Goal: Task Accomplishment & Management: Complete application form

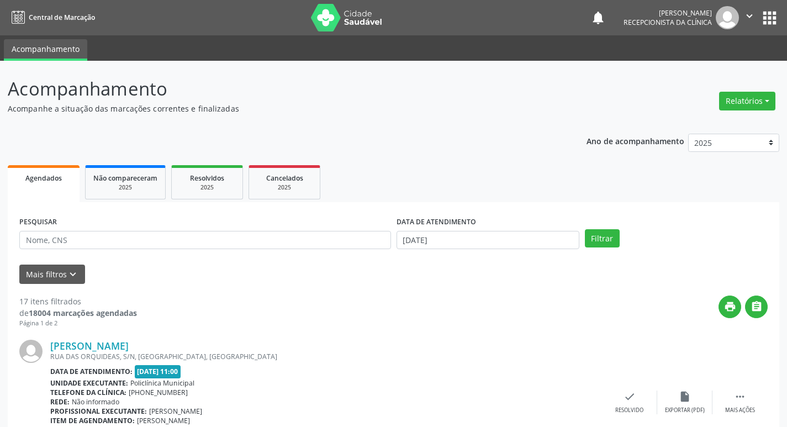
scroll to position [70, 0]
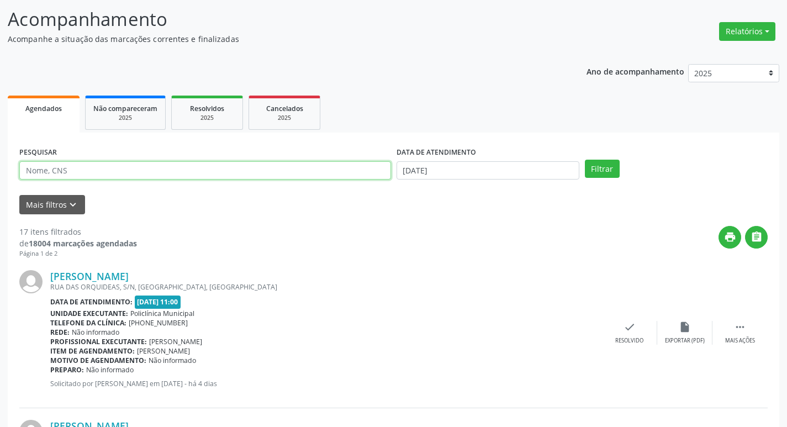
click at [121, 175] on input "text" at bounding box center [204, 170] width 371 height 19
type input "geise"
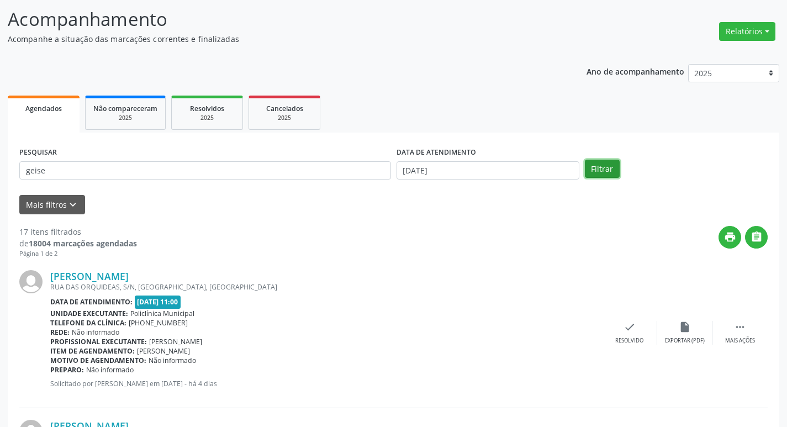
click at [603, 170] on button "Filtrar" at bounding box center [602, 169] width 35 height 19
click at [628, 327] on icon "check" at bounding box center [629, 327] width 12 height 12
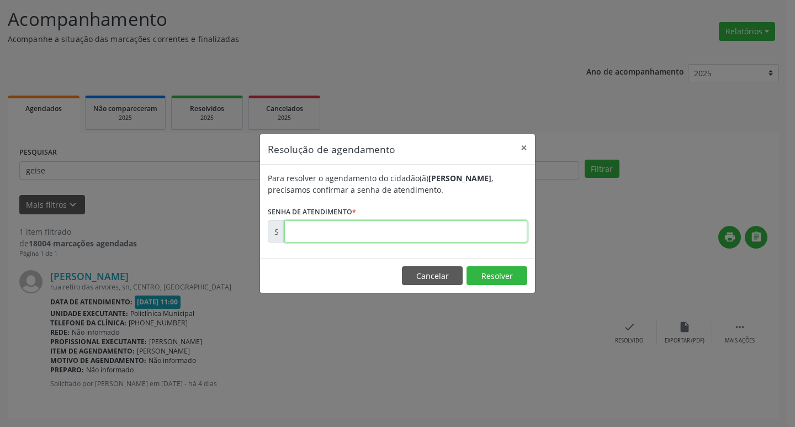
click at [436, 231] on input "text" at bounding box center [405, 231] width 243 height 22
type input "00179584"
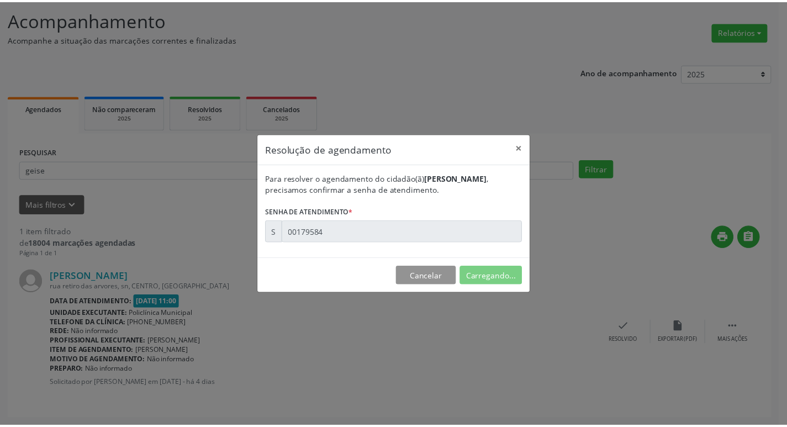
scroll to position [0, 0]
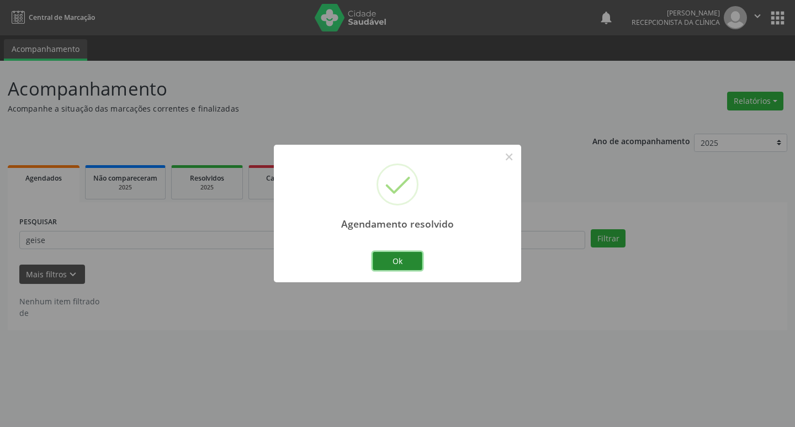
click at [410, 261] on button "Ok" at bounding box center [398, 261] width 50 height 19
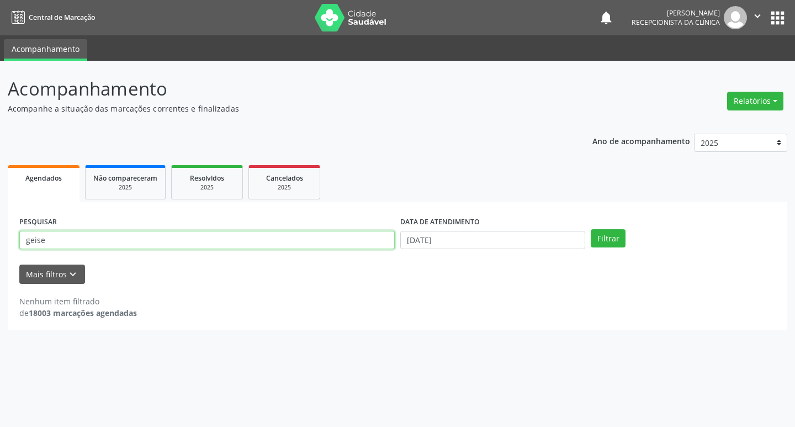
click at [100, 242] on input "geise" at bounding box center [206, 240] width 375 height 19
type input "g"
type input "marcondes"
click at [621, 237] on button "Filtrar" at bounding box center [608, 238] width 35 height 19
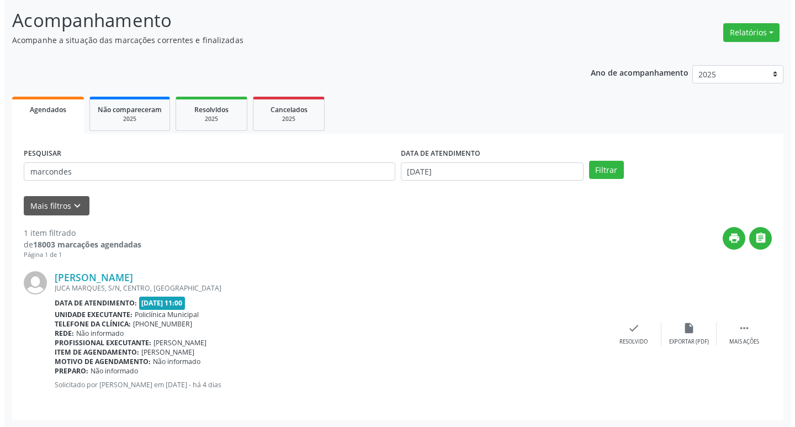
scroll to position [70, 0]
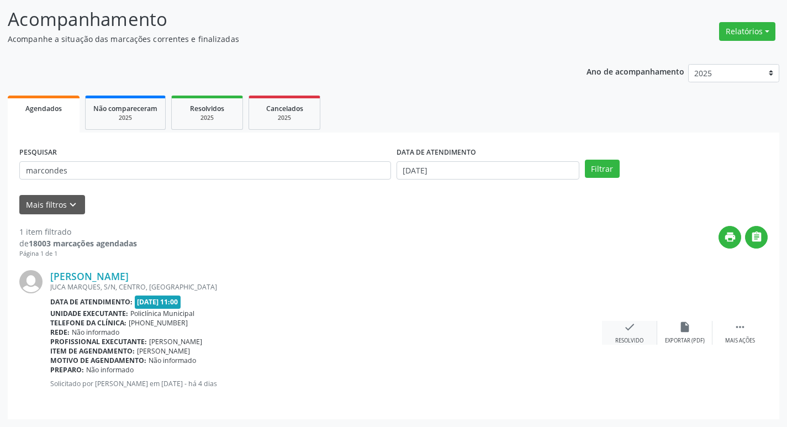
click at [624, 331] on icon "check" at bounding box center [629, 327] width 12 height 12
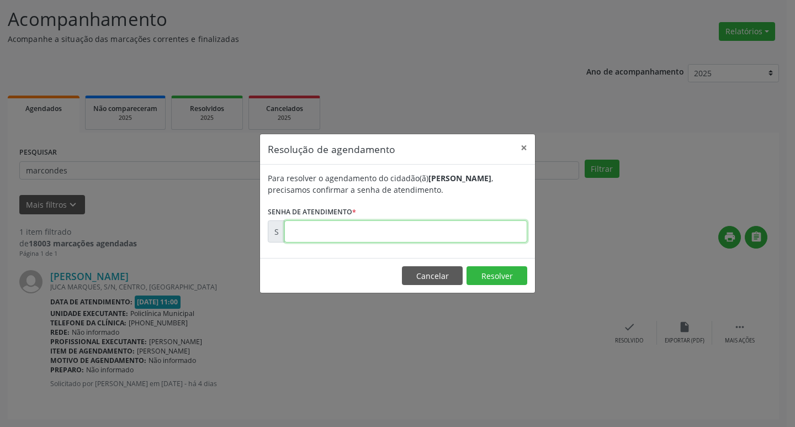
click at [348, 231] on input "text" at bounding box center [405, 231] width 243 height 22
type input "00179568"
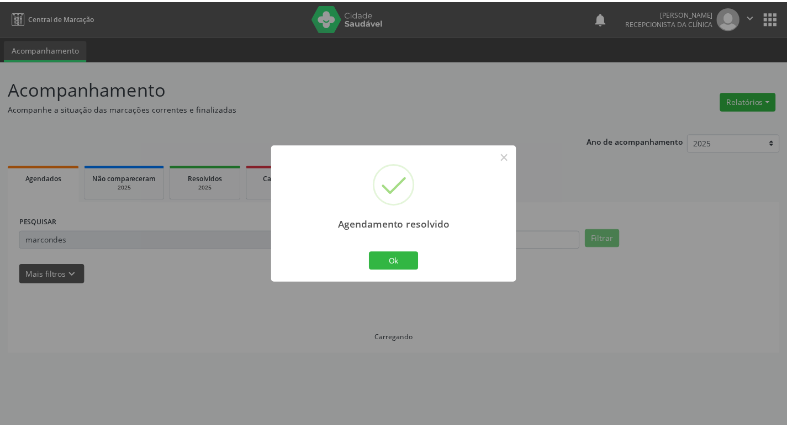
scroll to position [0, 0]
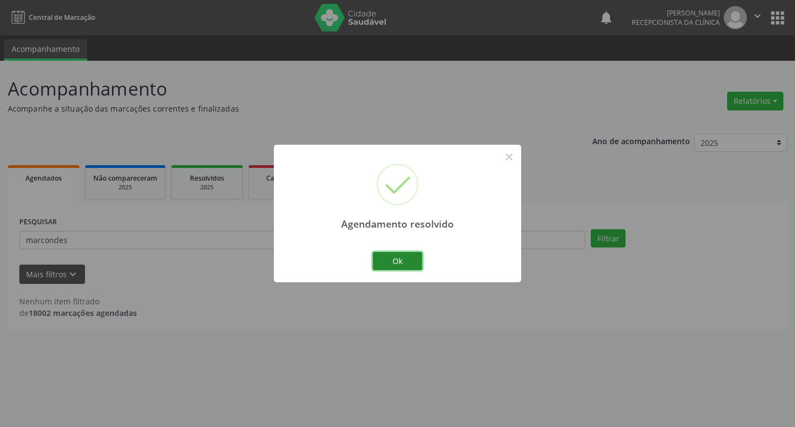
click at [386, 256] on button "Ok" at bounding box center [398, 261] width 50 height 19
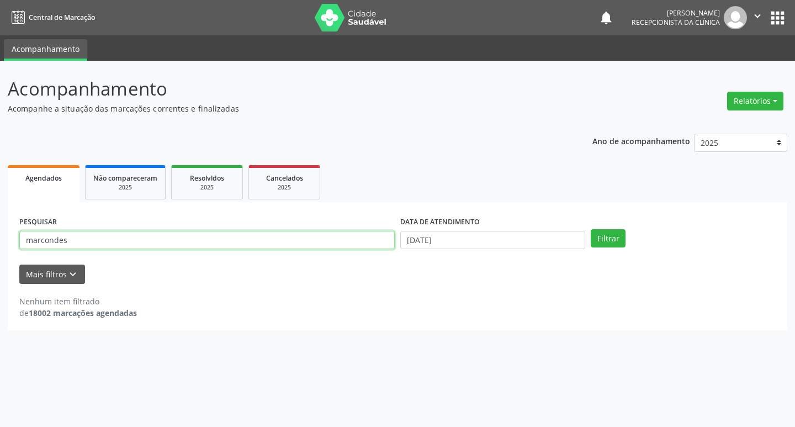
drag, startPoint x: 95, startPoint y: 236, endPoint x: 108, endPoint y: 228, distance: 15.2
click at [105, 230] on div "PESQUISAR marcondes" at bounding box center [207, 235] width 381 height 43
type input "m"
type input "[PERSON_NAME]"
click at [623, 242] on button "Filtrar" at bounding box center [608, 238] width 35 height 19
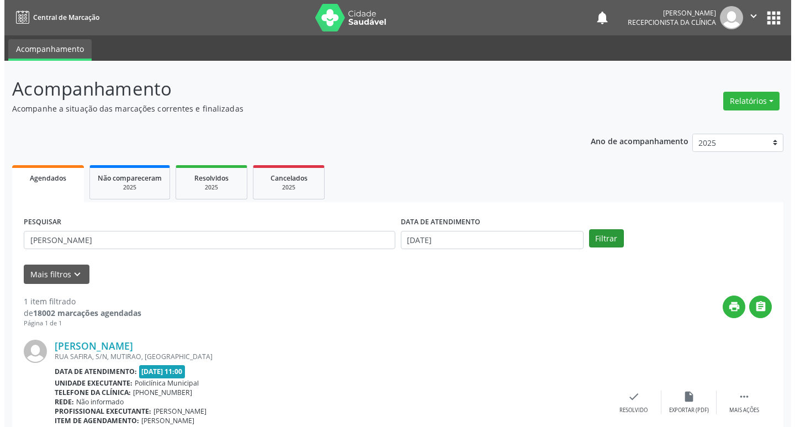
scroll to position [70, 0]
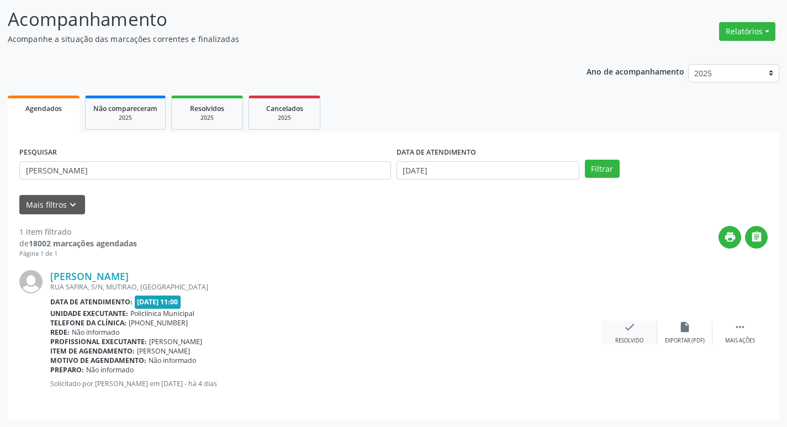
click at [635, 331] on div "check Resolvido" at bounding box center [629, 333] width 55 height 24
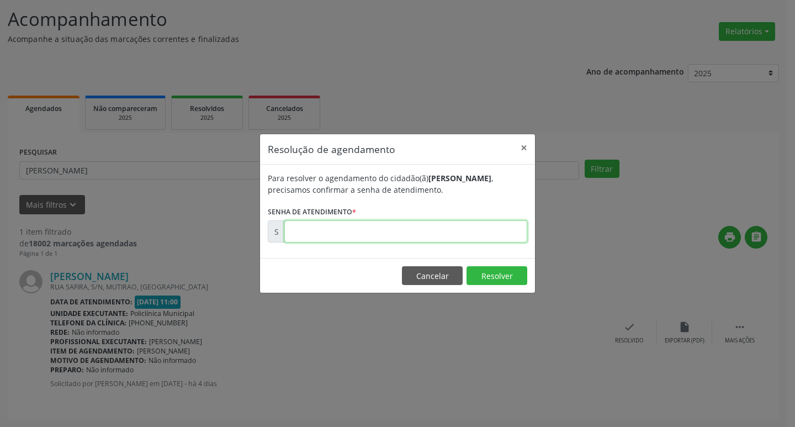
click at [443, 231] on input "text" at bounding box center [405, 231] width 243 height 22
type input "00179563"
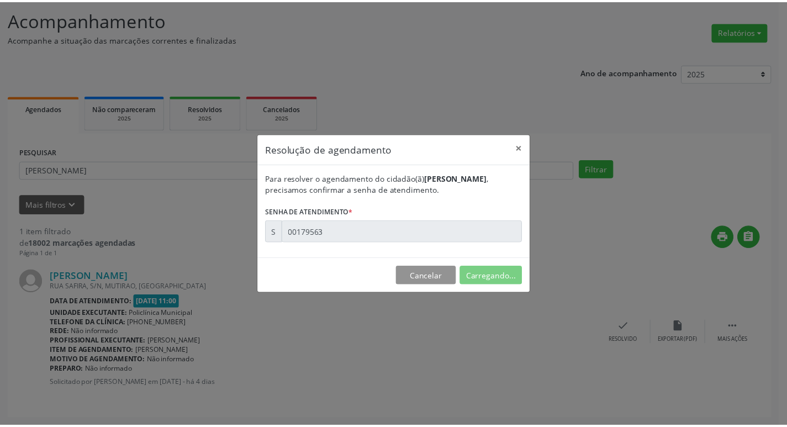
scroll to position [0, 0]
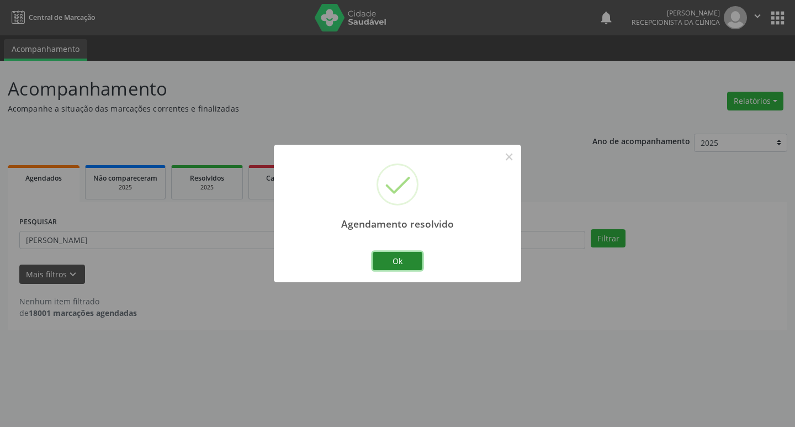
drag, startPoint x: 408, startPoint y: 256, endPoint x: 413, endPoint y: 253, distance: 5.7
click at [413, 253] on button "Ok" at bounding box center [398, 261] width 50 height 19
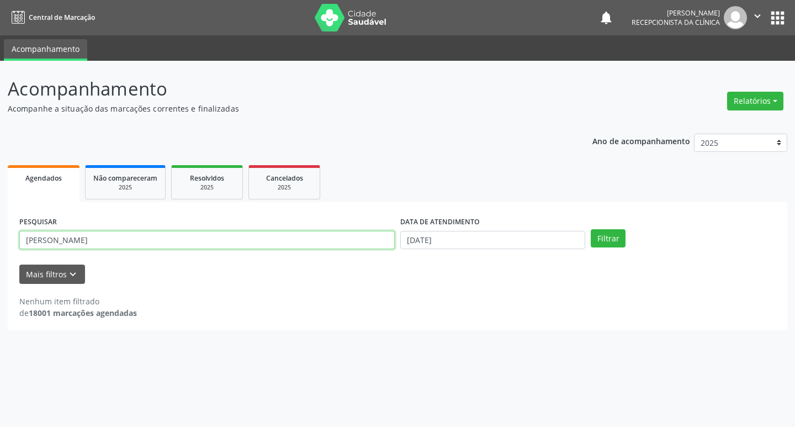
click at [112, 246] on input "[PERSON_NAME]" at bounding box center [206, 240] width 375 height 19
type input "j"
click at [173, 237] on input "text" at bounding box center [206, 240] width 375 height 19
type input "[PERSON_NAME]"
click at [614, 231] on button "Filtrar" at bounding box center [608, 238] width 35 height 19
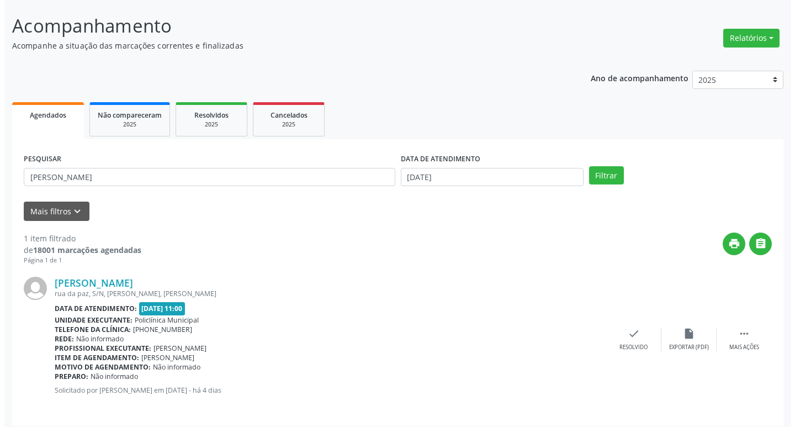
scroll to position [70, 0]
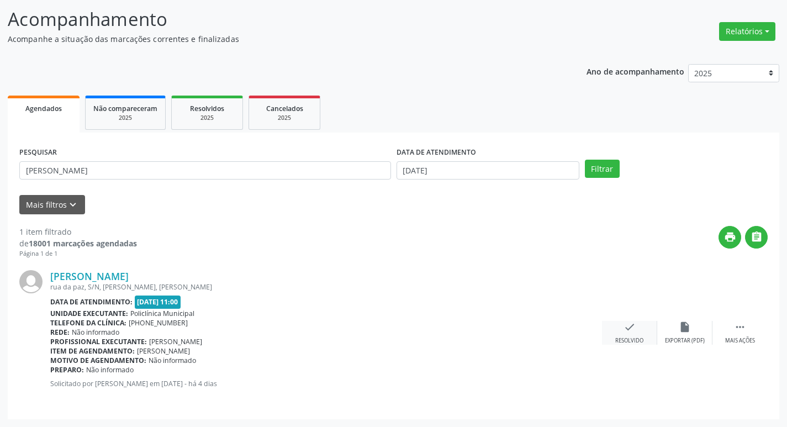
click at [634, 333] on icon "check" at bounding box center [629, 327] width 12 height 12
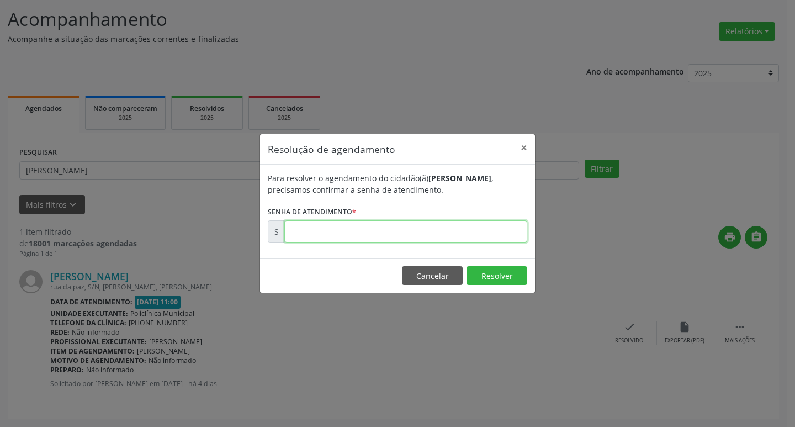
click at [423, 226] on input "text" at bounding box center [405, 231] width 243 height 22
type input "00179567"
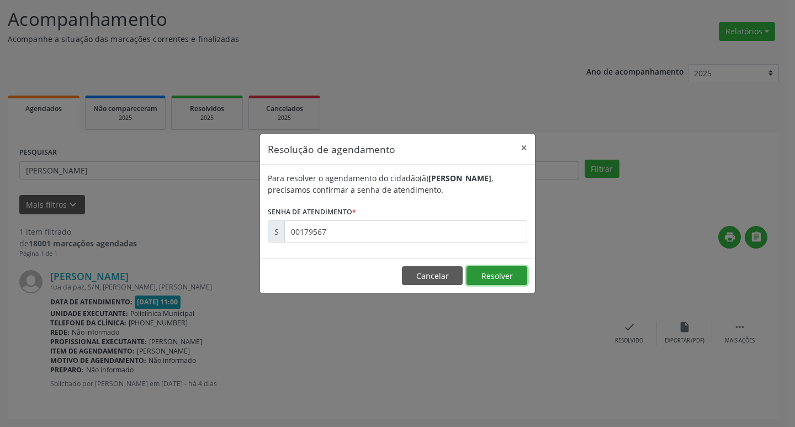
click at [510, 272] on button "Resolver" at bounding box center [496, 275] width 61 height 19
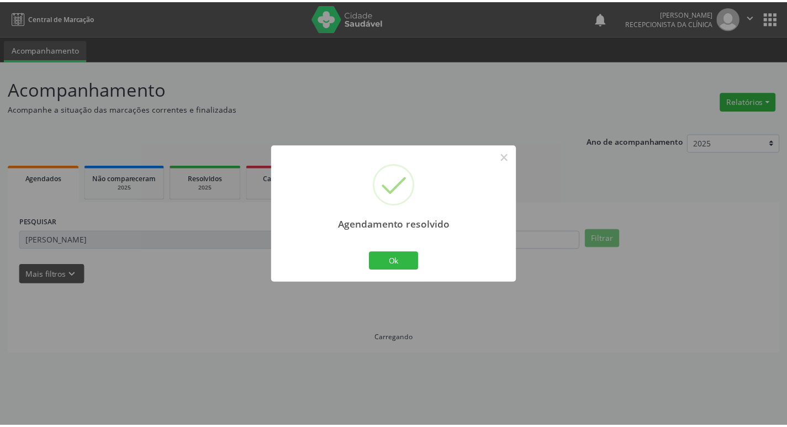
scroll to position [0, 0]
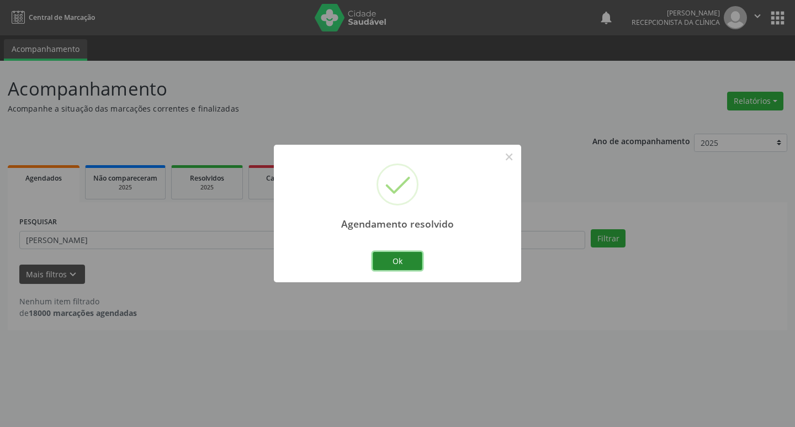
click at [415, 254] on button "Ok" at bounding box center [398, 261] width 50 height 19
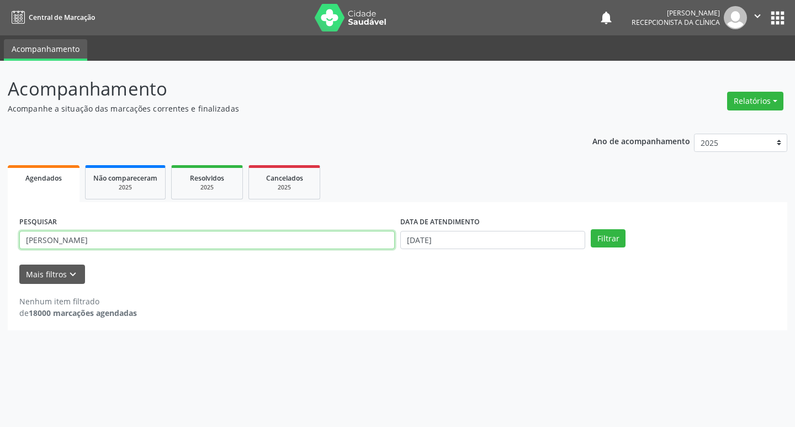
click at [106, 243] on input "[PERSON_NAME]" at bounding box center [206, 240] width 375 height 19
type input "m"
type input "eloa"
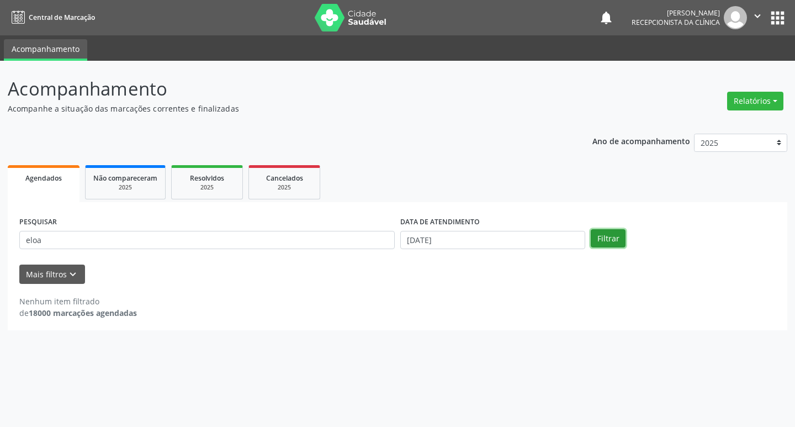
click at [605, 239] on button "Filtrar" at bounding box center [608, 238] width 35 height 19
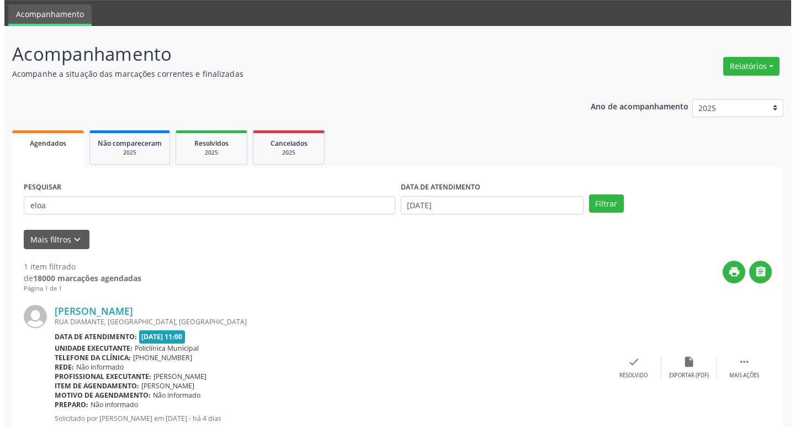
scroll to position [70, 0]
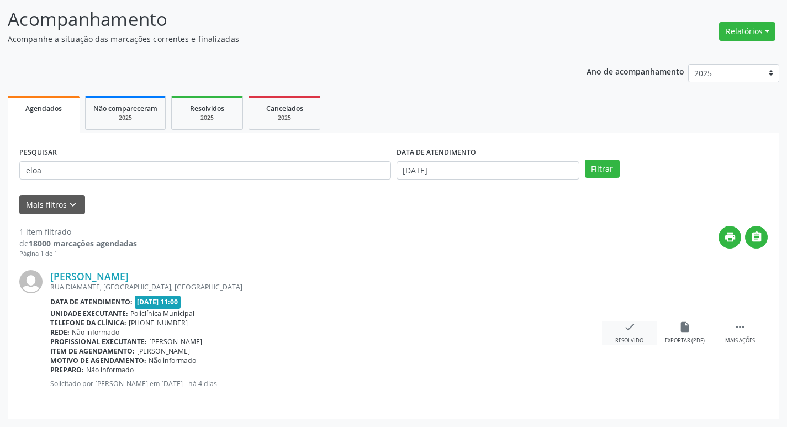
click at [631, 338] on div "Resolvido" at bounding box center [629, 341] width 28 height 8
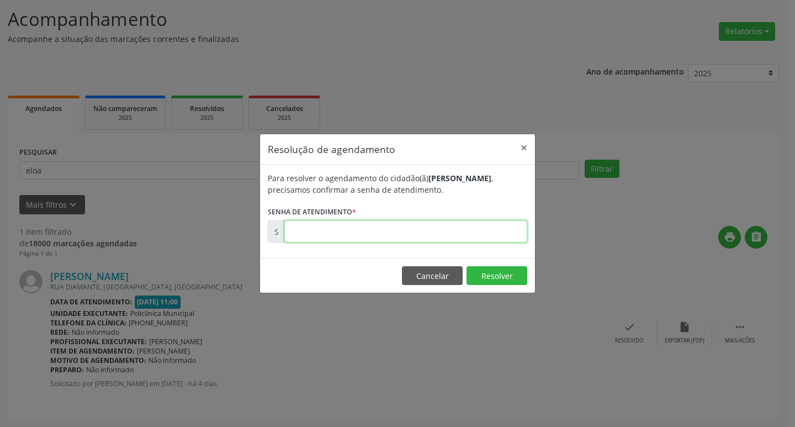
click at [486, 236] on input "text" at bounding box center [405, 231] width 243 height 22
type input "00179550"
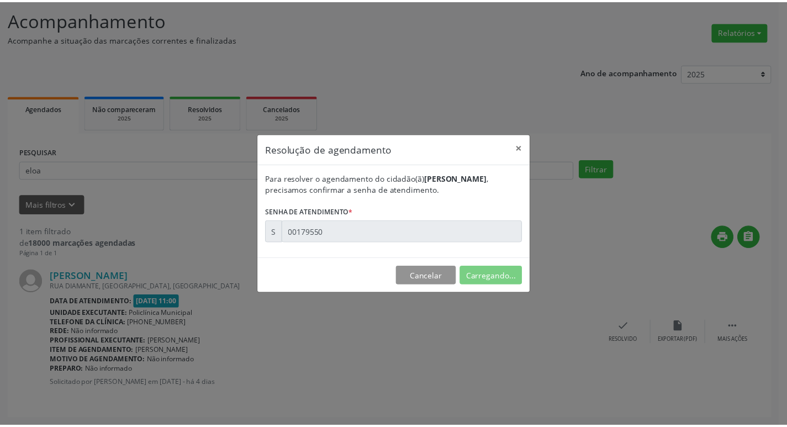
scroll to position [0, 0]
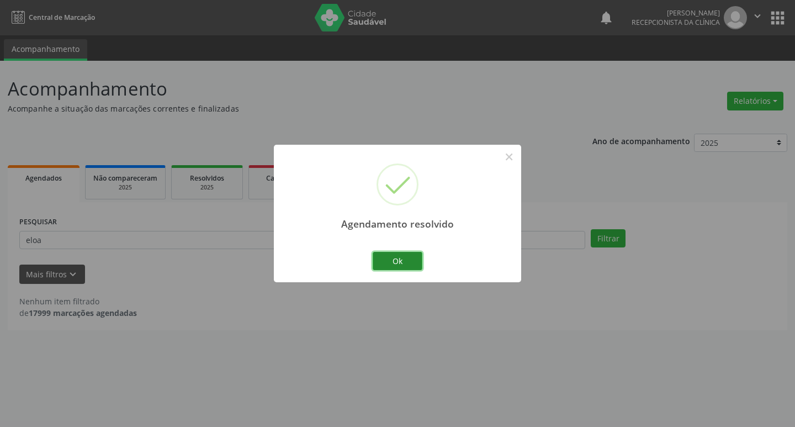
click at [391, 264] on button "Ok" at bounding box center [398, 261] width 50 height 19
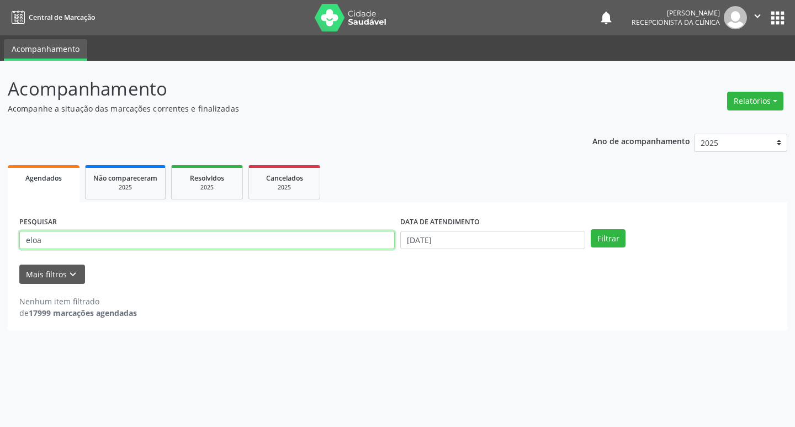
drag, startPoint x: 125, startPoint y: 236, endPoint x: 131, endPoint y: 233, distance: 7.2
click at [131, 233] on input "eloa" at bounding box center [206, 240] width 375 height 19
type input "e"
type input "[PERSON_NAME]"
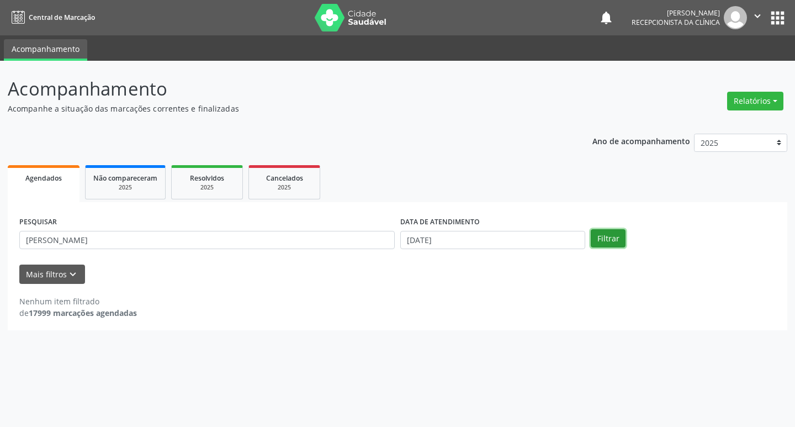
click at [609, 241] on button "Filtrar" at bounding box center [608, 238] width 35 height 19
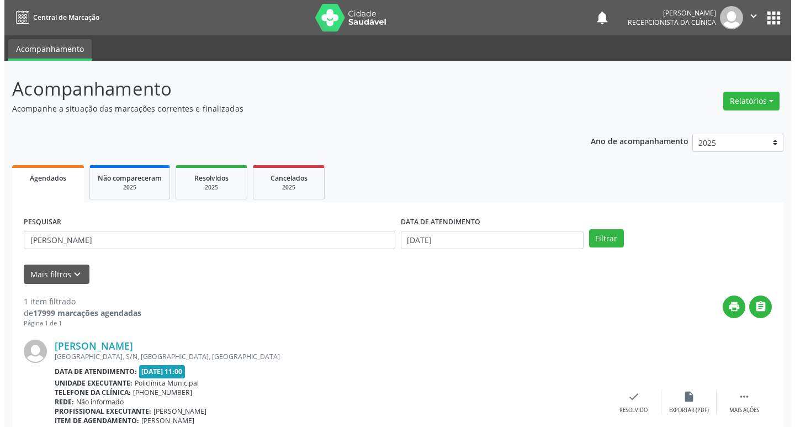
scroll to position [70, 0]
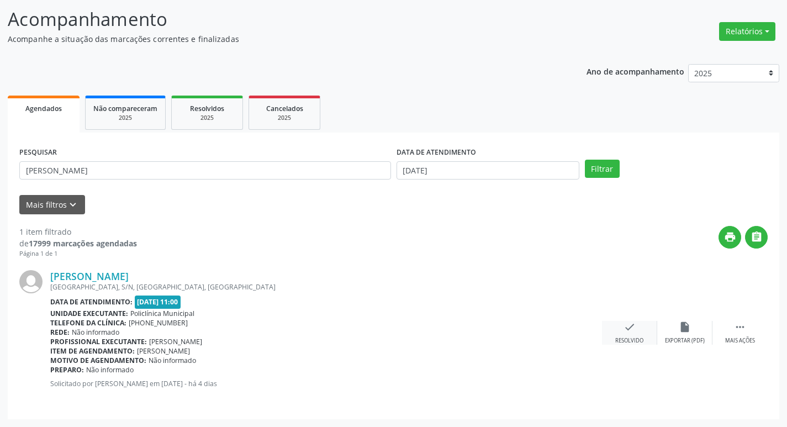
click at [637, 336] on div "check Resolvido" at bounding box center [629, 333] width 55 height 24
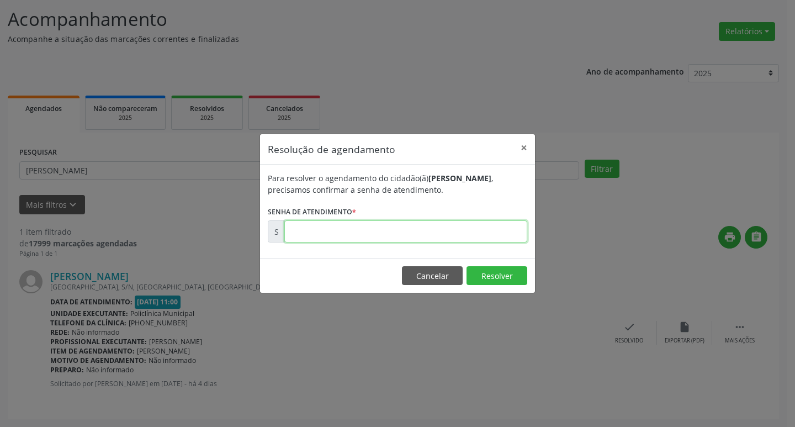
click at [512, 229] on input "text" at bounding box center [405, 231] width 243 height 22
type input "00179558"
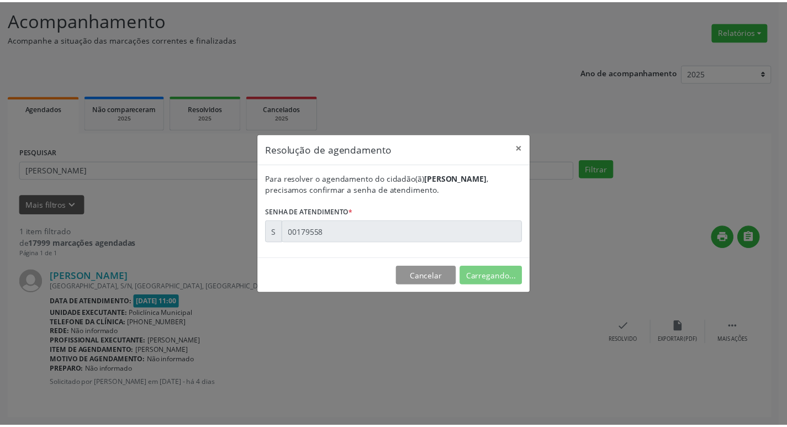
scroll to position [0, 0]
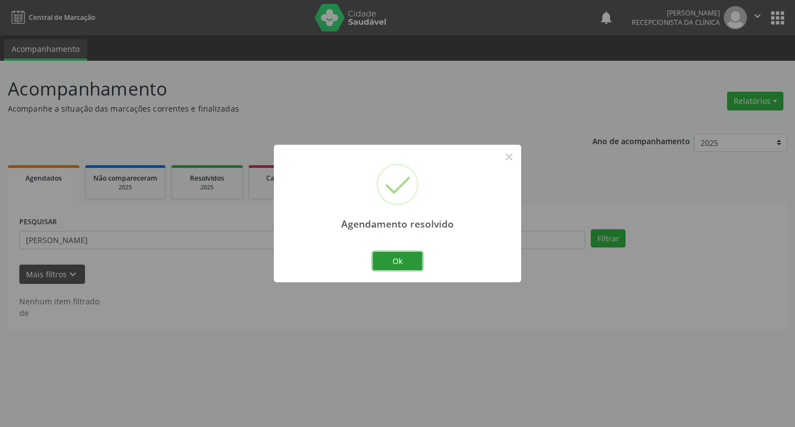
click at [423, 259] on div "Ok Cancel" at bounding box center [397, 260] width 55 height 23
click at [417, 263] on button "Ok" at bounding box center [398, 261] width 50 height 19
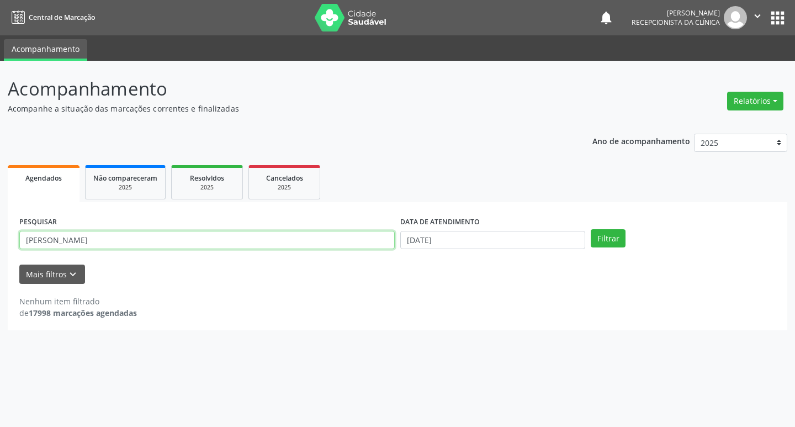
click at [112, 237] on input "[PERSON_NAME]" at bounding box center [206, 240] width 375 height 19
type input "a"
type input "[PERSON_NAME]"
click at [601, 237] on button "Filtrar" at bounding box center [608, 238] width 35 height 19
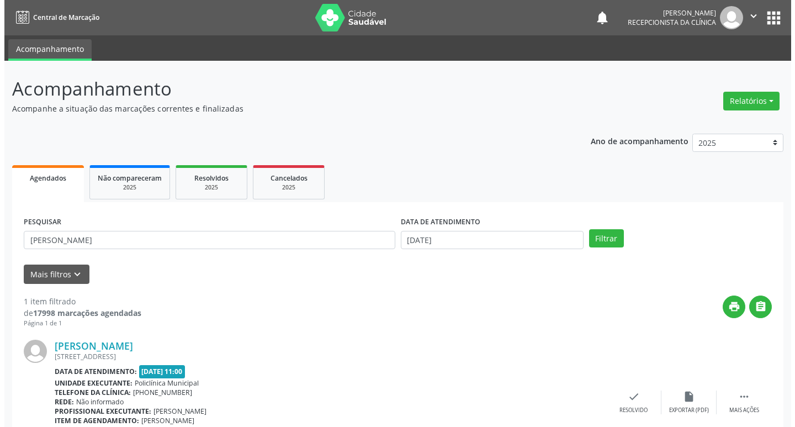
scroll to position [70, 0]
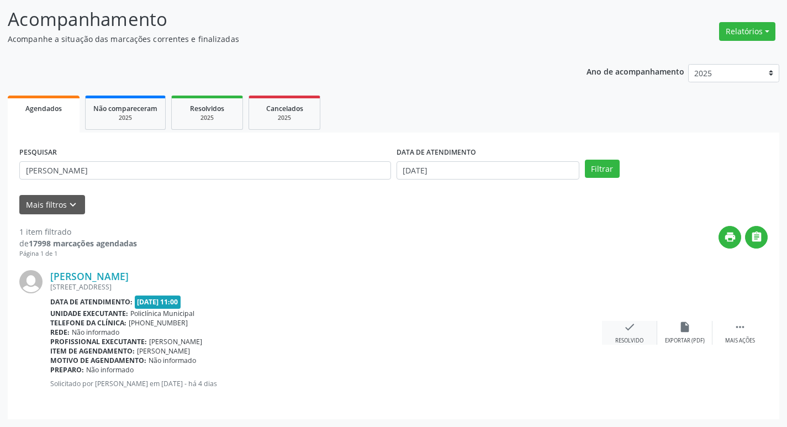
click at [636, 336] on div "check Resolvido" at bounding box center [629, 333] width 55 height 24
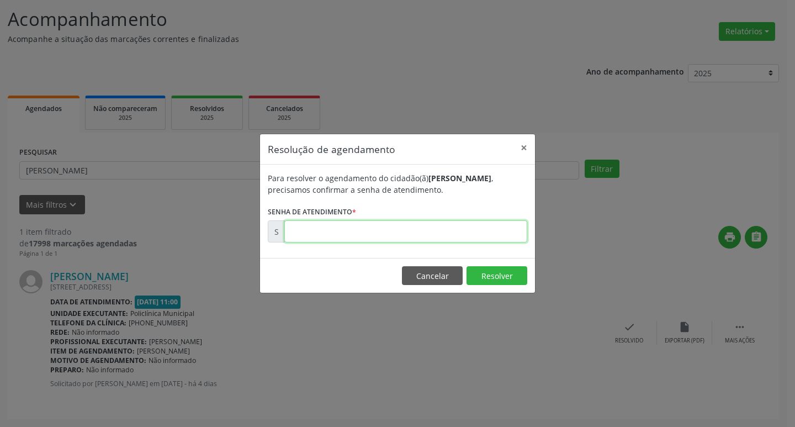
click at [487, 230] on input "text" at bounding box center [405, 231] width 243 height 22
type input "00179556"
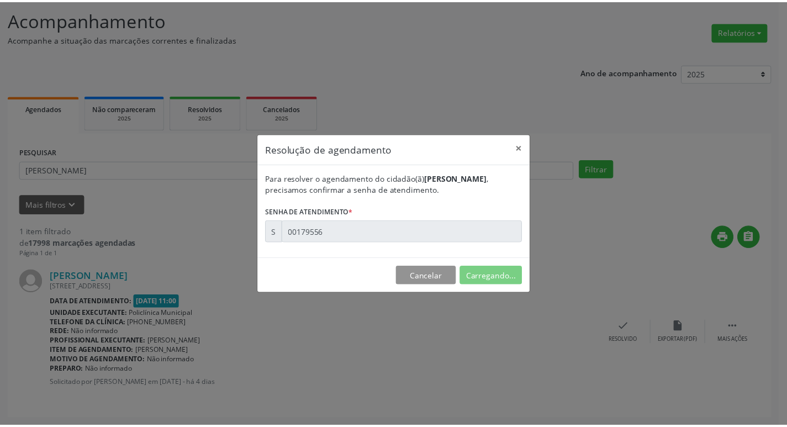
scroll to position [0, 0]
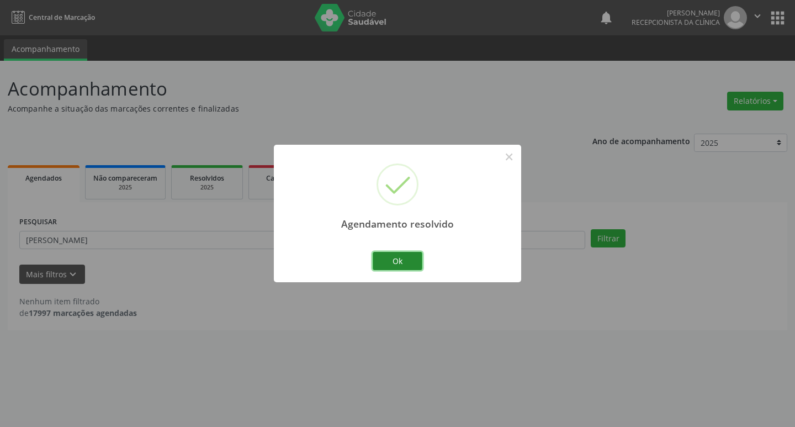
click at [416, 264] on button "Ok" at bounding box center [398, 261] width 50 height 19
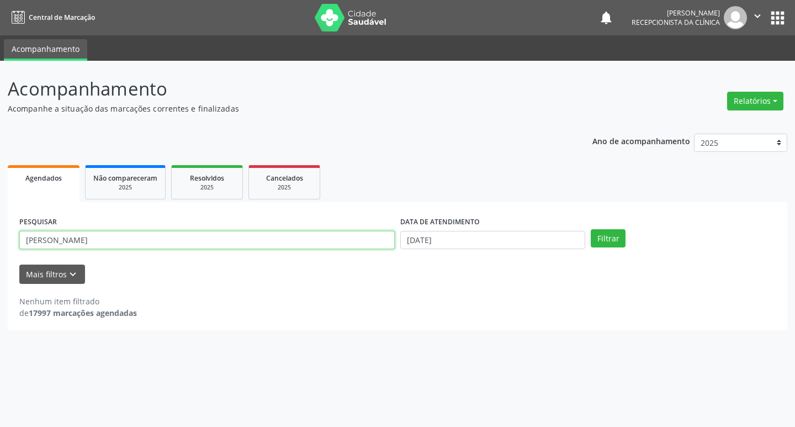
click at [131, 241] on input "[PERSON_NAME]" at bounding box center [206, 240] width 375 height 19
type input "s"
type input "marilia"
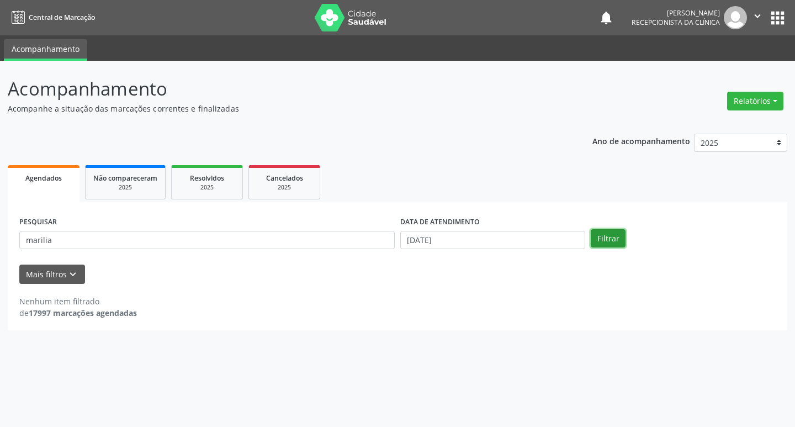
click at [594, 237] on button "Filtrar" at bounding box center [608, 238] width 35 height 19
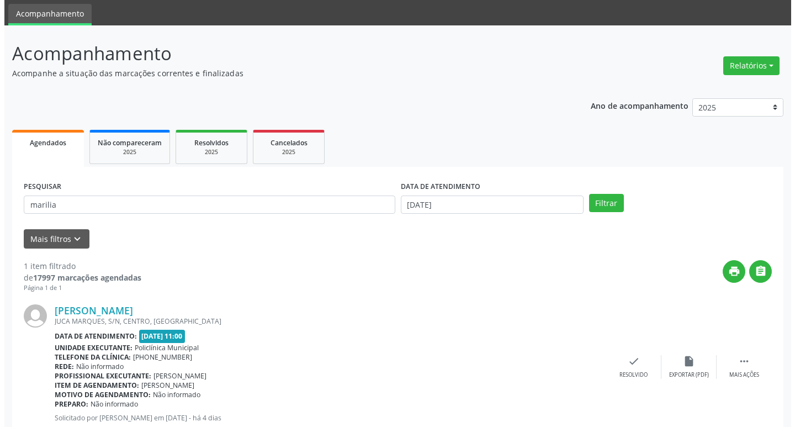
scroll to position [70, 0]
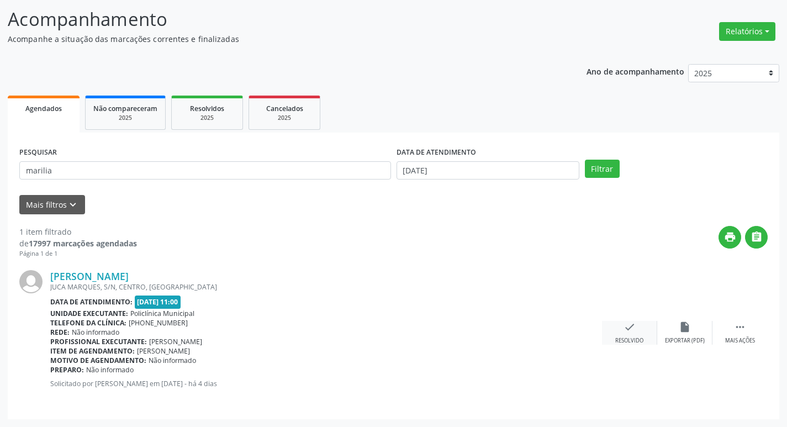
click at [622, 334] on div "check Resolvido" at bounding box center [629, 333] width 55 height 24
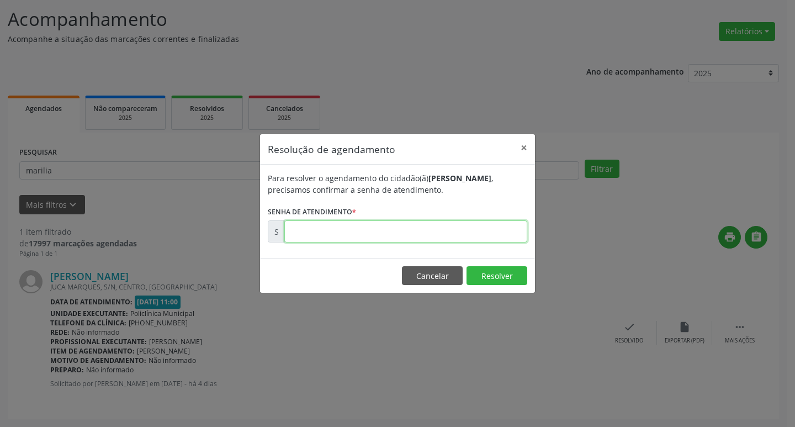
click at [362, 230] on input "text" at bounding box center [405, 231] width 243 height 22
type input "00179551"
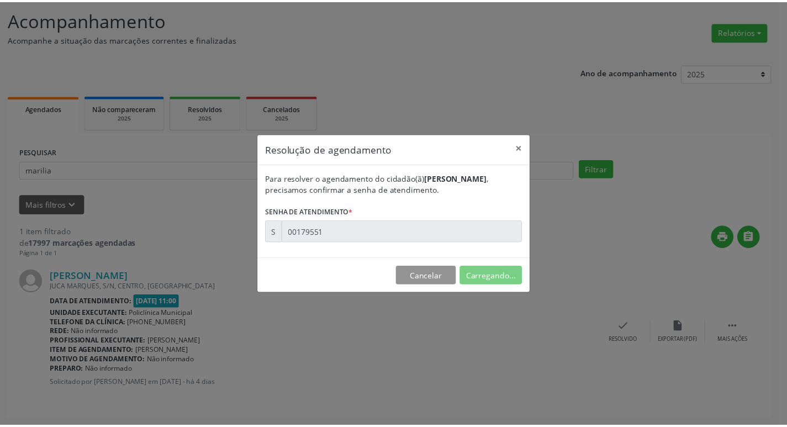
scroll to position [0, 0]
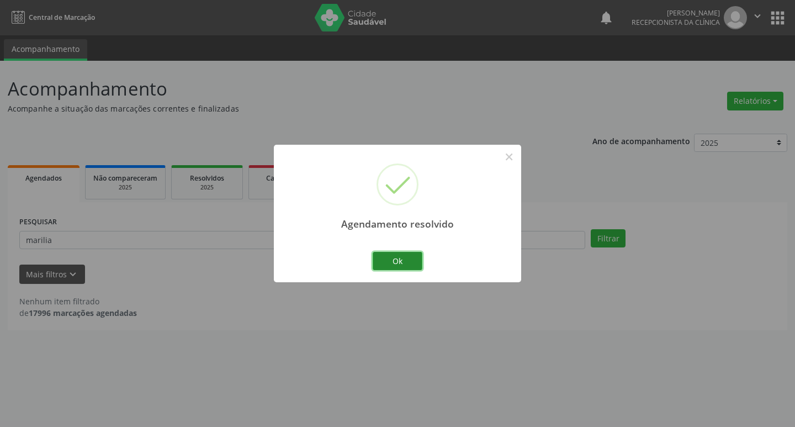
click at [417, 258] on button "Ok" at bounding box center [398, 261] width 50 height 19
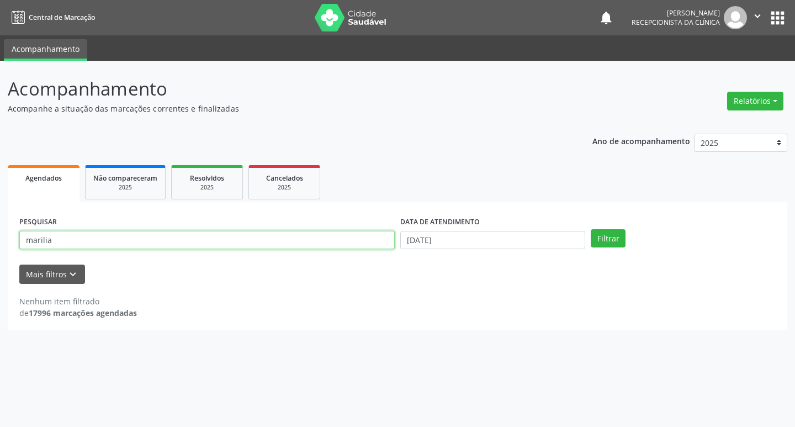
click at [309, 241] on input "marilia" at bounding box center [206, 240] width 375 height 19
type input "m"
type input "patricia"
click at [618, 238] on button "Filtrar" at bounding box center [608, 238] width 35 height 19
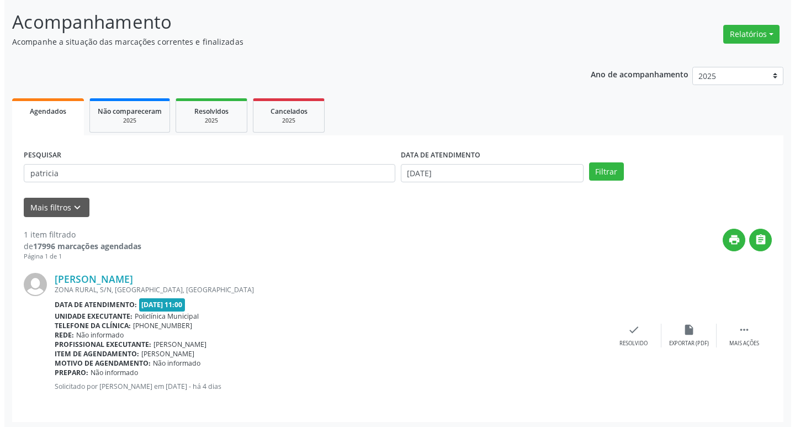
scroll to position [70, 0]
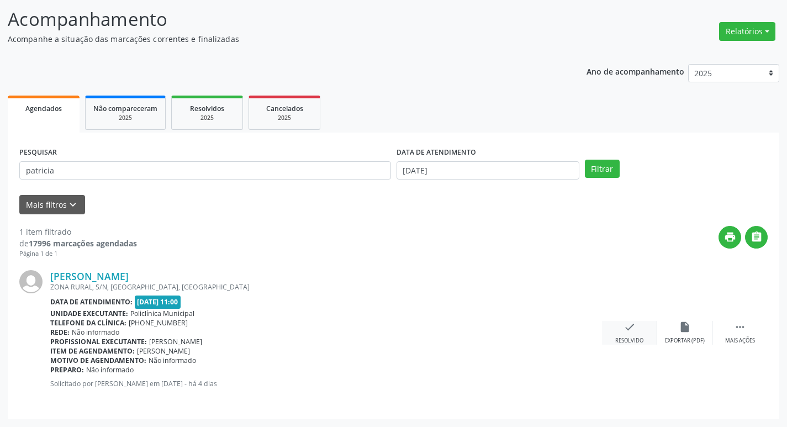
click at [631, 328] on icon "check" at bounding box center [629, 327] width 12 height 12
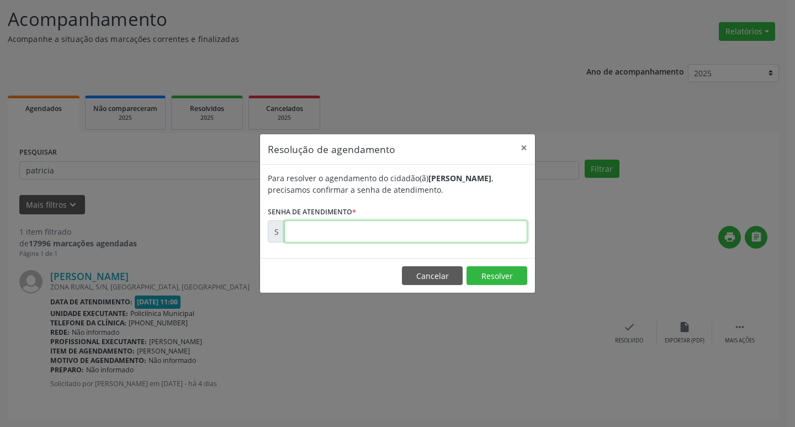
click at [424, 233] on input "text" at bounding box center [405, 231] width 243 height 22
type input "00179559"
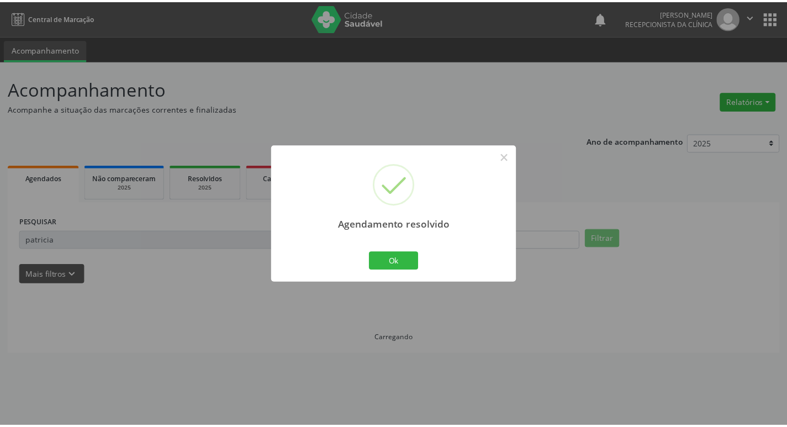
scroll to position [0, 0]
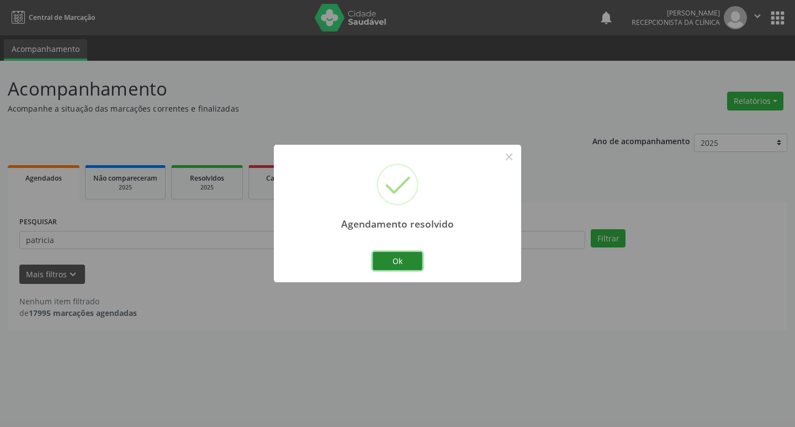
click at [415, 254] on button "Ok" at bounding box center [398, 261] width 50 height 19
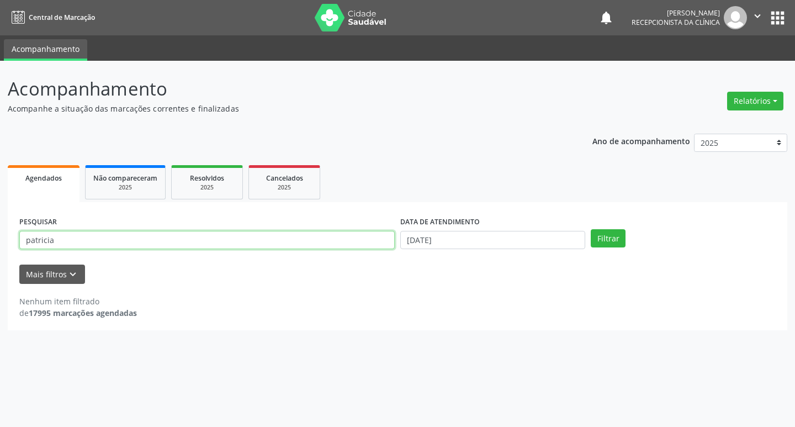
click at [192, 242] on input "patricia" at bounding box center [206, 240] width 375 height 19
type input "p"
type input "diego"
click at [594, 242] on button "Filtrar" at bounding box center [608, 238] width 35 height 19
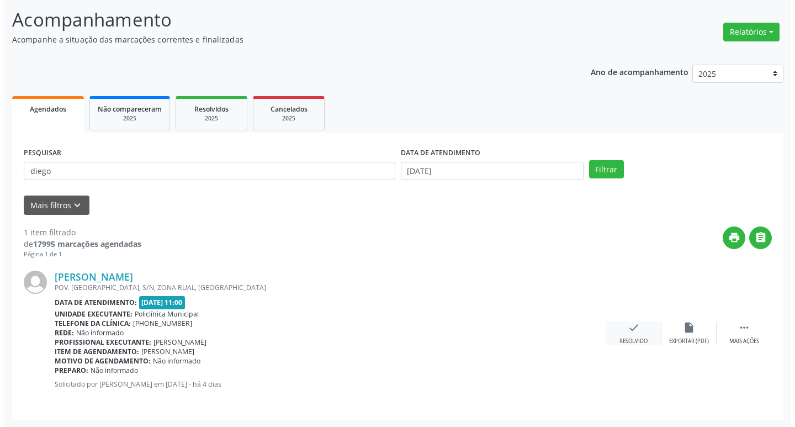
scroll to position [70, 0]
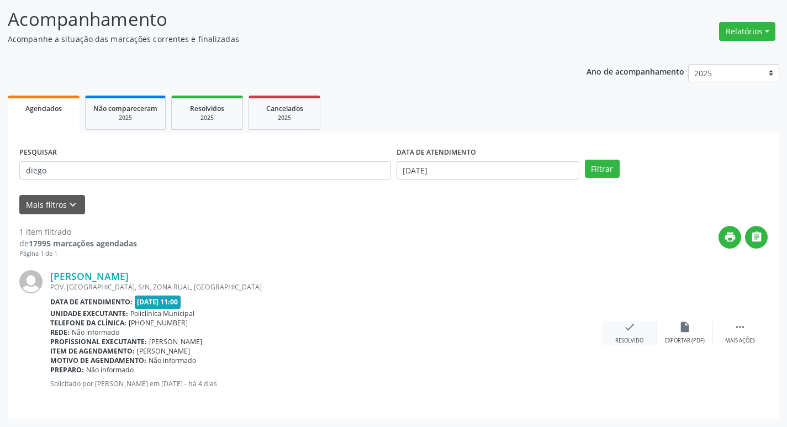
click at [628, 335] on div "check Resolvido" at bounding box center [629, 333] width 55 height 24
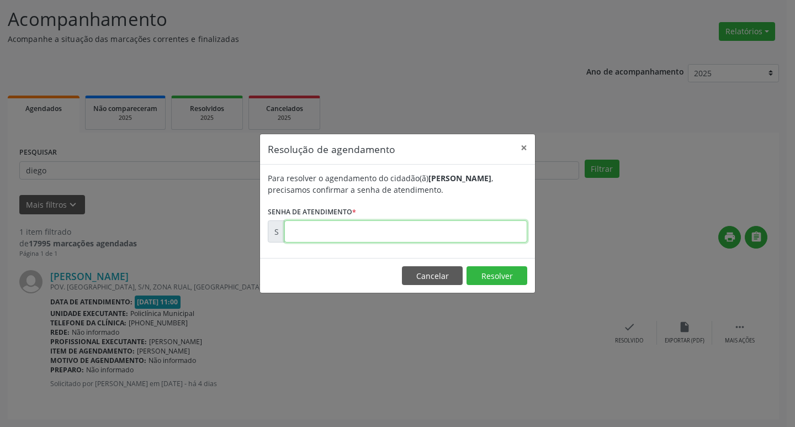
click at [439, 227] on input "text" at bounding box center [405, 231] width 243 height 22
type input "00179585"
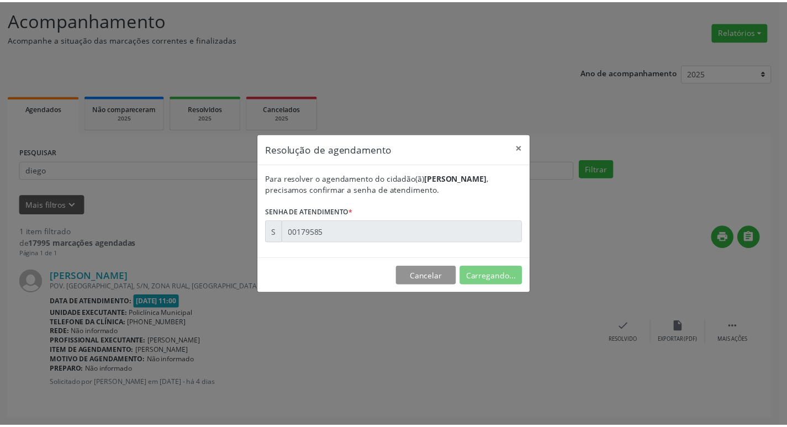
scroll to position [0, 0]
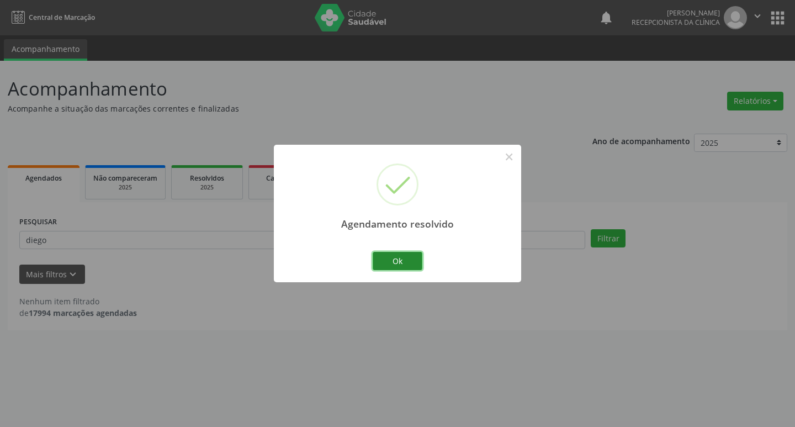
click at [420, 258] on button "Ok" at bounding box center [398, 261] width 50 height 19
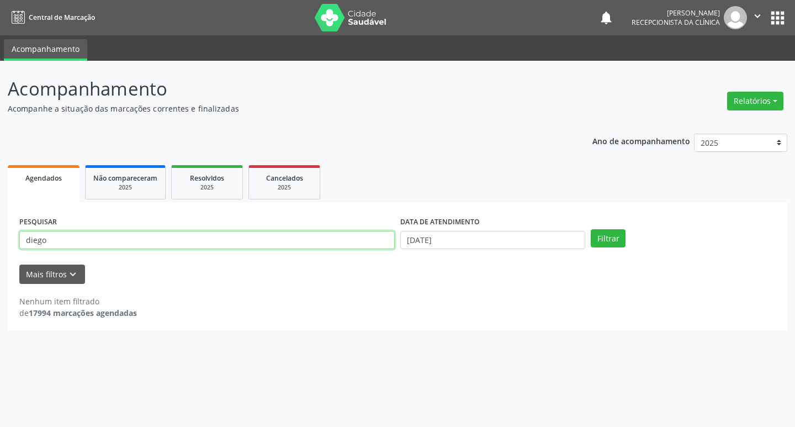
click at [169, 239] on input "diego" at bounding box center [206, 240] width 375 height 19
type input "d"
type input "[PERSON_NAME]"
click at [620, 238] on button "Filtrar" at bounding box center [608, 238] width 35 height 19
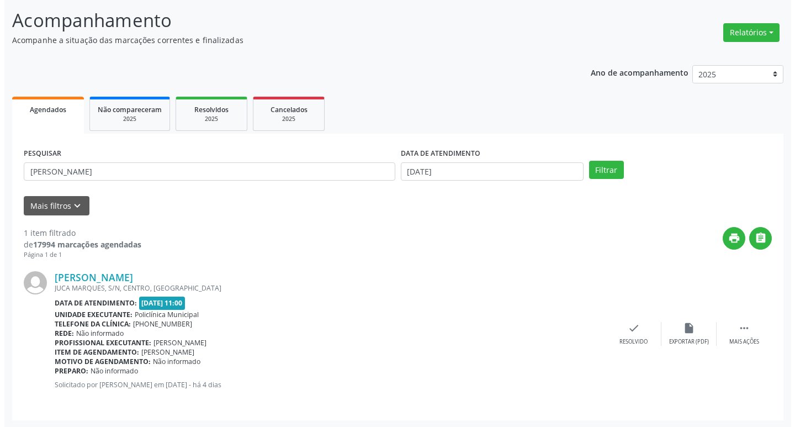
scroll to position [70, 0]
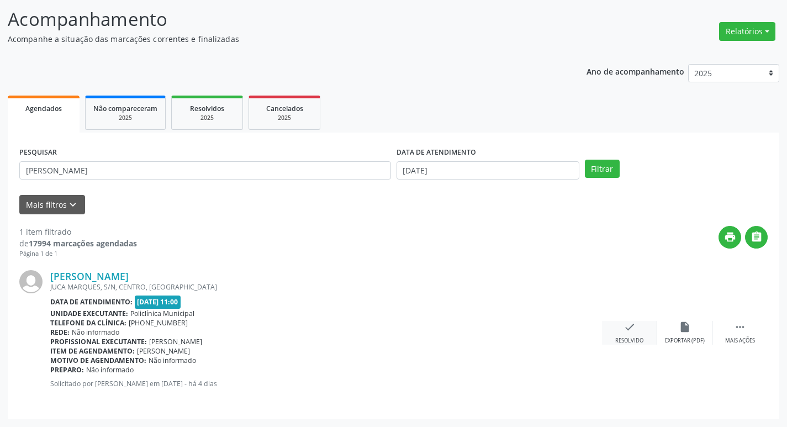
click at [634, 326] on icon "check" at bounding box center [629, 327] width 12 height 12
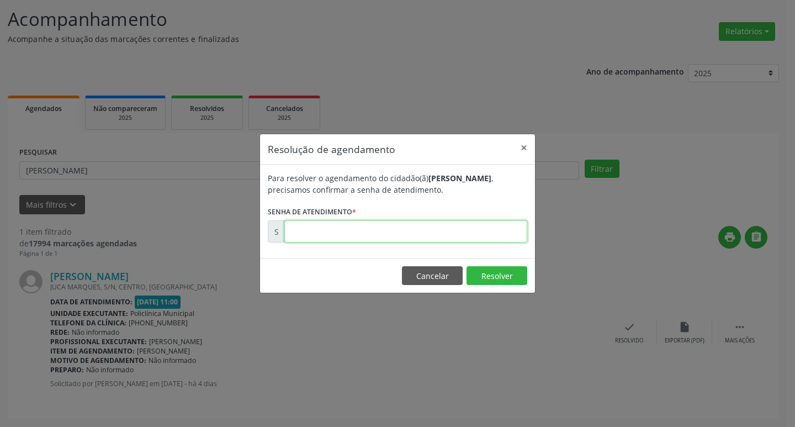
click at [398, 234] on input "text" at bounding box center [405, 231] width 243 height 22
type input "00179566"
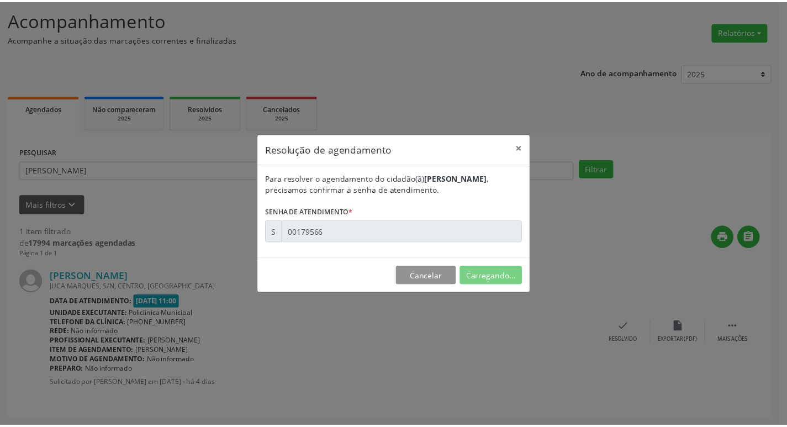
scroll to position [0, 0]
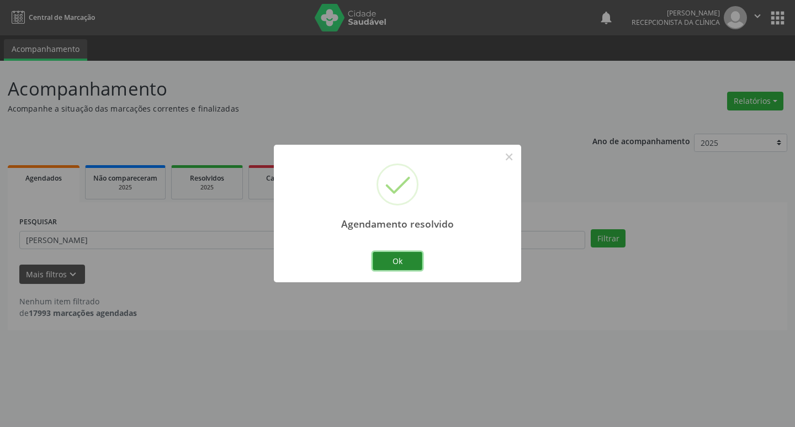
click at [412, 256] on button "Ok" at bounding box center [398, 261] width 50 height 19
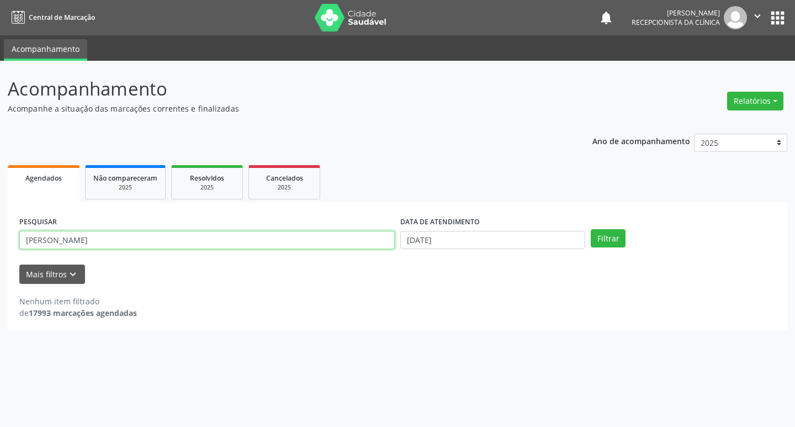
click at [129, 240] on input "[PERSON_NAME]" at bounding box center [206, 240] width 375 height 19
type input "a"
type input "[PERSON_NAME]"
click at [599, 237] on button "Filtrar" at bounding box center [608, 238] width 35 height 19
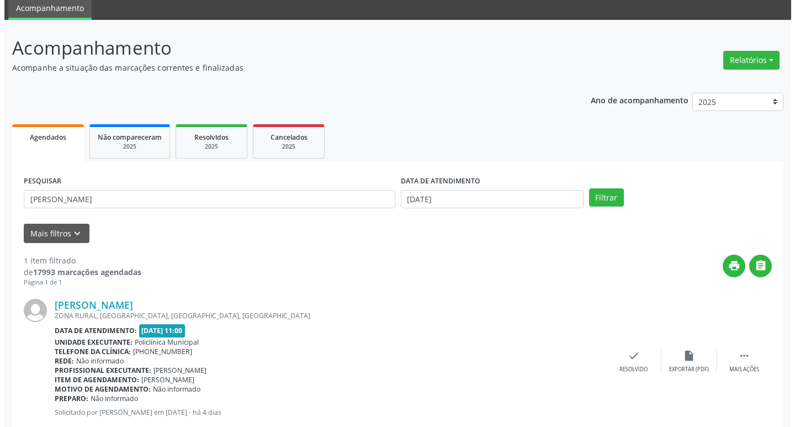
scroll to position [70, 0]
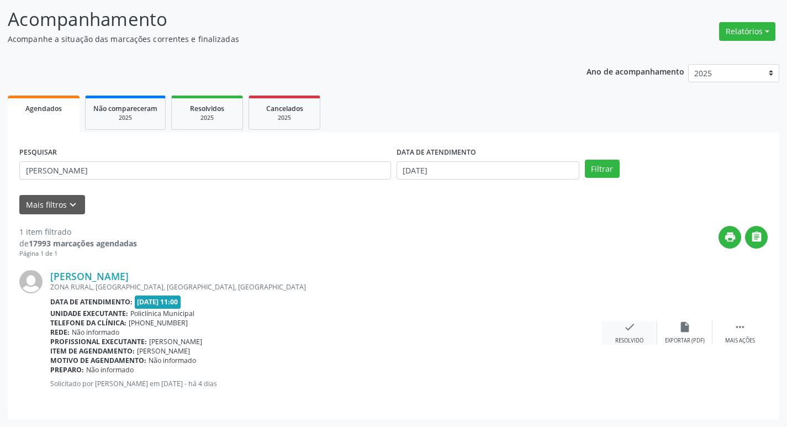
click at [631, 331] on icon "check" at bounding box center [629, 327] width 12 height 12
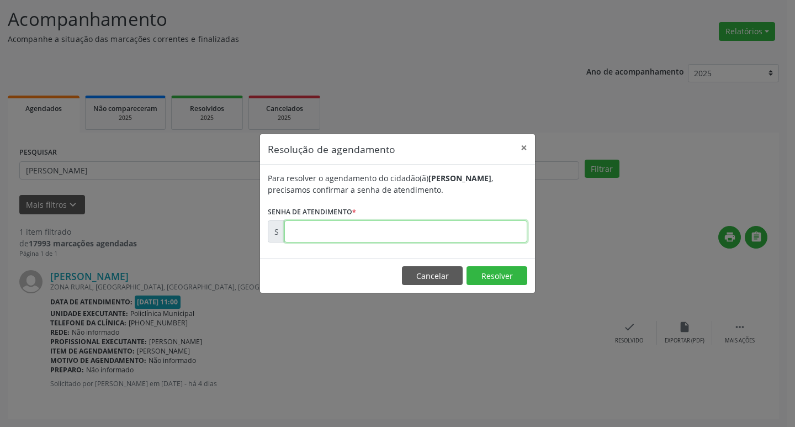
click at [362, 227] on input "text" at bounding box center [405, 231] width 243 height 22
type input "00179557"
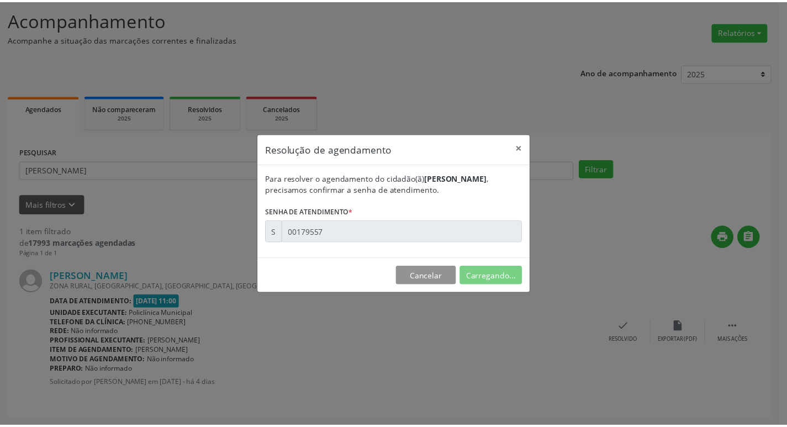
scroll to position [0, 0]
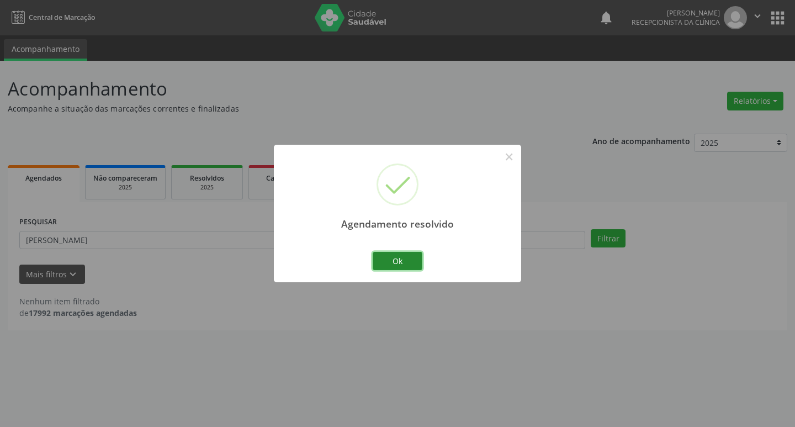
click at [373, 256] on button "Ok" at bounding box center [398, 261] width 50 height 19
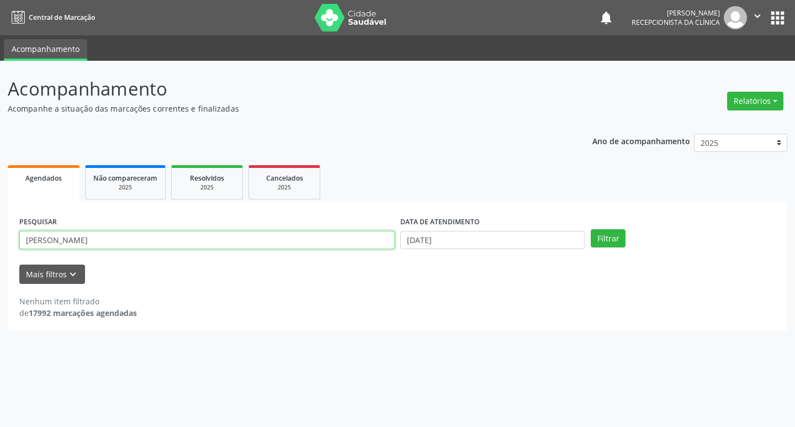
click at [107, 243] on input "[PERSON_NAME]" at bounding box center [206, 240] width 375 height 19
type input "j"
type input "gilvan"
click at [591, 229] on button "Filtrar" at bounding box center [608, 238] width 35 height 19
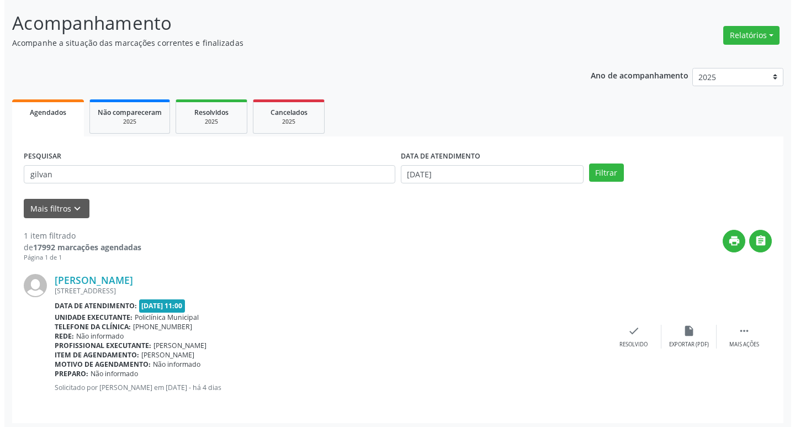
scroll to position [70, 0]
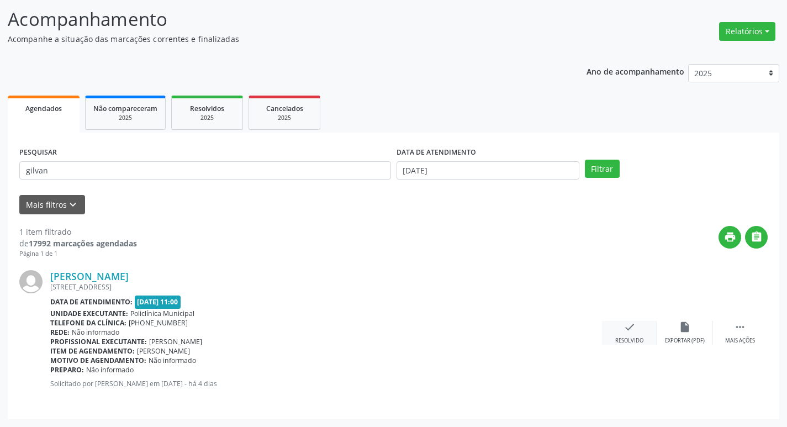
click at [618, 328] on div "check Resolvido" at bounding box center [629, 333] width 55 height 24
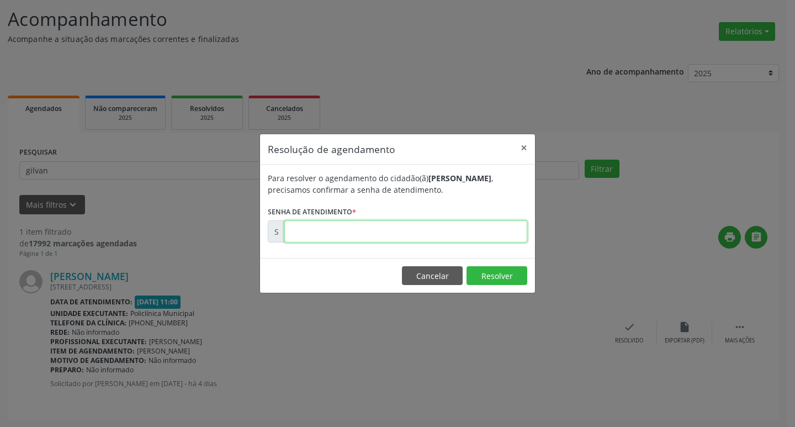
click at [496, 235] on input "text" at bounding box center [405, 231] width 243 height 22
type input "00179583"
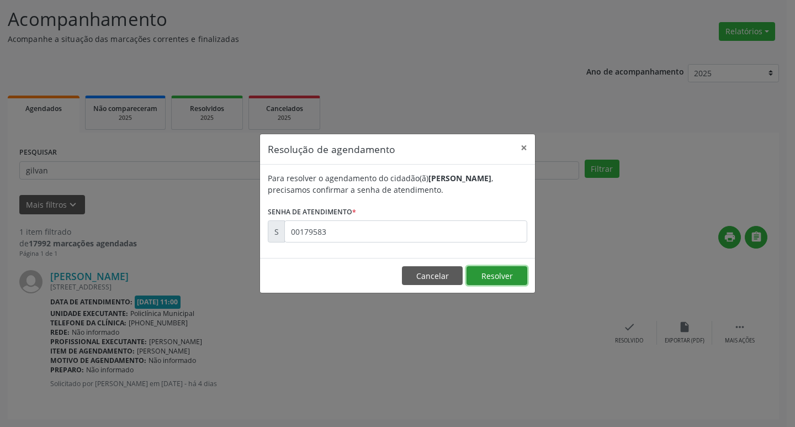
click at [524, 278] on button "Resolver" at bounding box center [496, 275] width 61 height 19
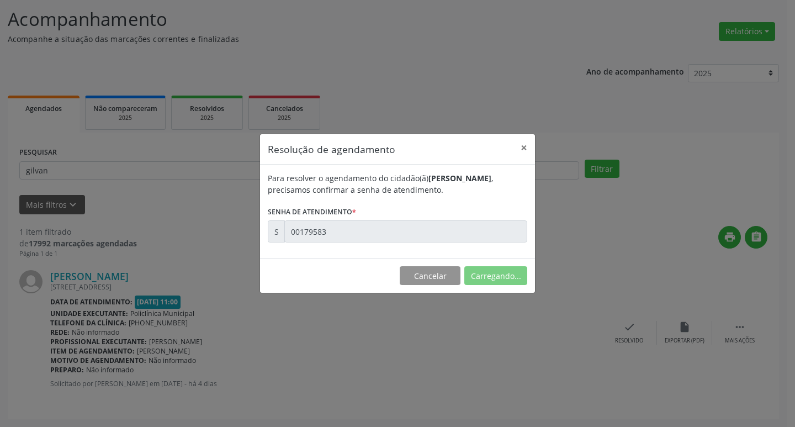
scroll to position [0, 0]
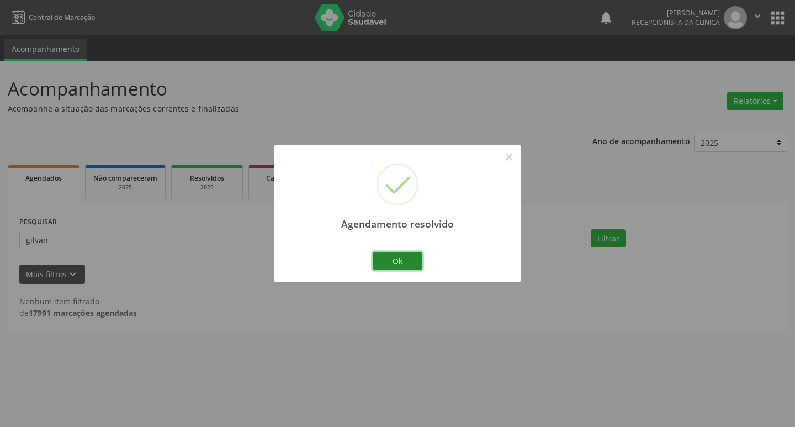
click at [419, 265] on button "Ok" at bounding box center [398, 261] width 50 height 19
